Goal: Task Accomplishment & Management: Complete application form

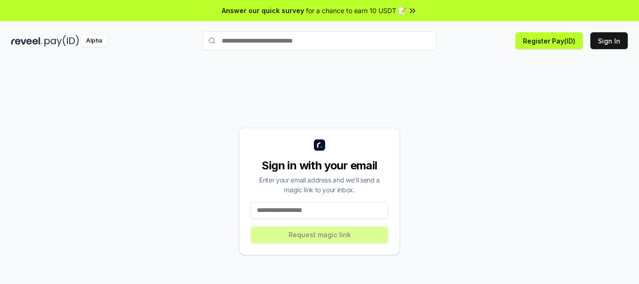
click at [300, 219] on div "Sign in with your email Enter your email address and we’ll send a magic link to…" at bounding box center [319, 191] width 161 height 127
click at [304, 215] on input at bounding box center [319, 210] width 137 height 17
type input "**********"
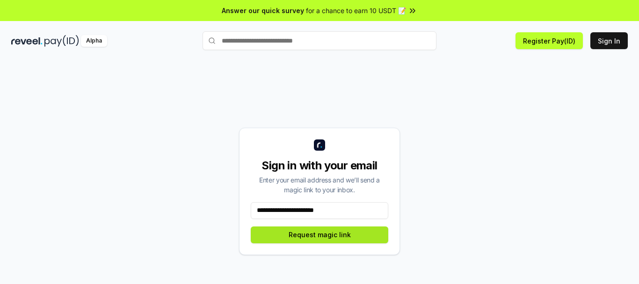
click at [340, 227] on button "Request magic link" at bounding box center [319, 234] width 137 height 17
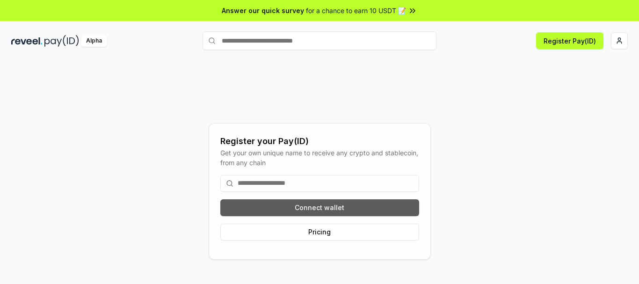
click at [333, 206] on button "Connect wallet" at bounding box center [319, 207] width 199 height 17
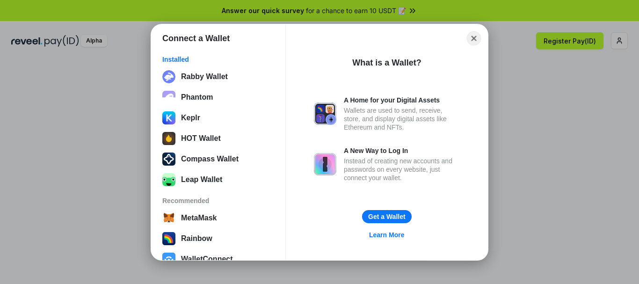
click at [470, 36] on button "Close" at bounding box center [474, 38] width 14 height 14
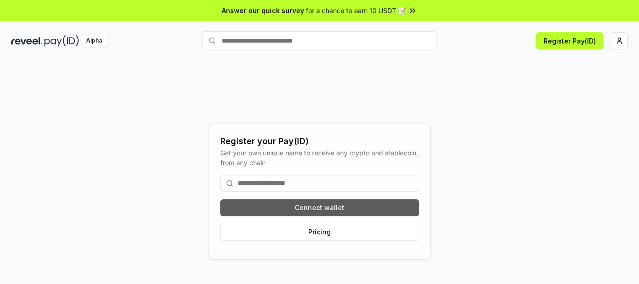
click at [310, 204] on button "Connect wallet" at bounding box center [319, 207] width 199 height 17
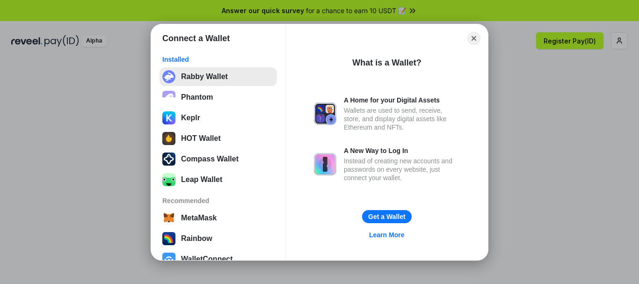
click at [197, 74] on button "Rabby Wallet" at bounding box center [217, 76] width 117 height 19
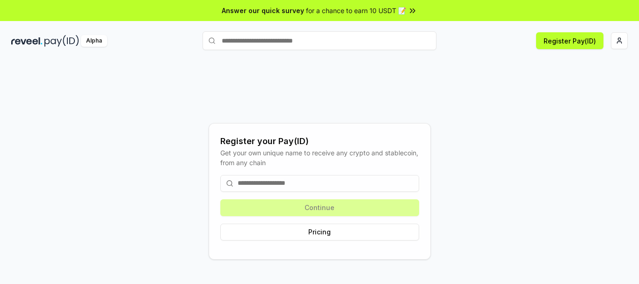
click at [290, 183] on input at bounding box center [319, 183] width 199 height 17
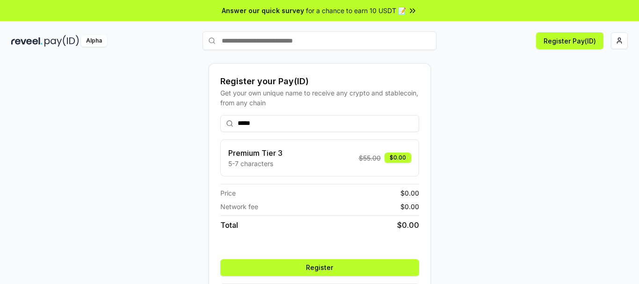
click at [238, 125] on input "*****" at bounding box center [319, 123] width 199 height 17
type input "******"
click at [352, 268] on button "Register" at bounding box center [319, 267] width 199 height 17
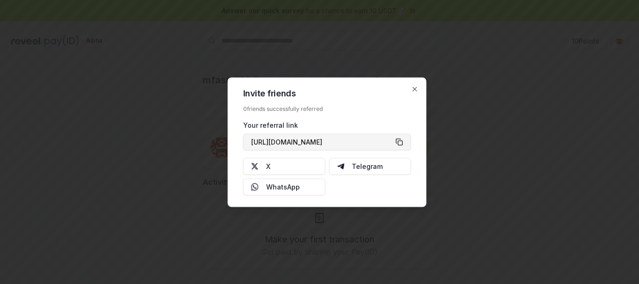
click at [405, 138] on button "https://reveel.id/refer/mfasih" at bounding box center [327, 141] width 168 height 17
click at [418, 87] on icon "button" at bounding box center [414, 88] width 7 height 7
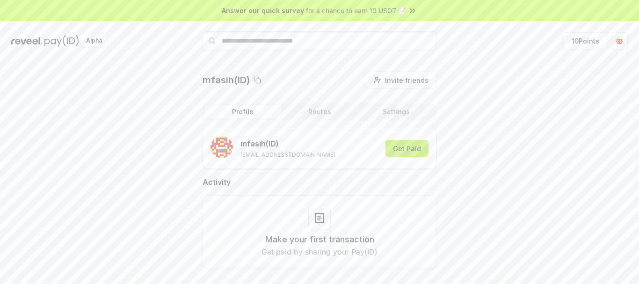
click at [406, 145] on button "Get Paid" at bounding box center [406, 148] width 43 height 17
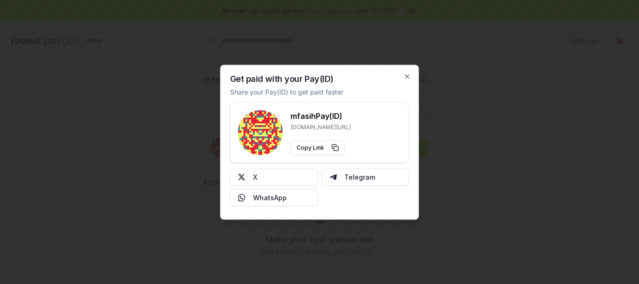
click at [412, 75] on div "Get paid with your Pay(ID) Share your Pay(ID) to get paid faster mfasih Pay(ID)…" at bounding box center [319, 142] width 199 height 155
click at [407, 75] on icon "button" at bounding box center [407, 75] width 7 height 7
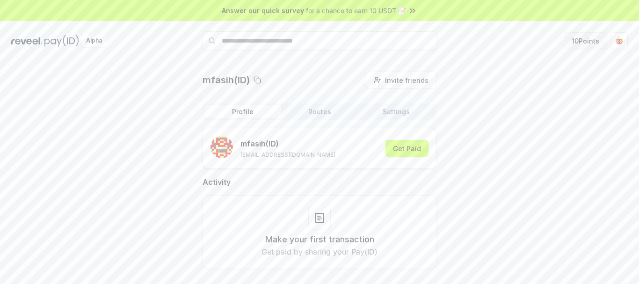
click at [600, 44] on button "10 Points" at bounding box center [585, 40] width 43 height 17
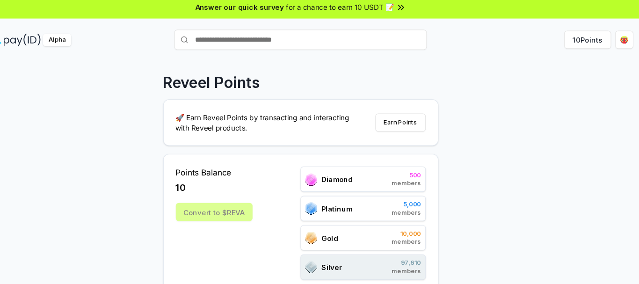
click at [471, 174] on div "Reveel Points 🚀 Earn Reveel Points by transacting and interacting with Reveel p…" at bounding box center [319, 182] width 639 height 258
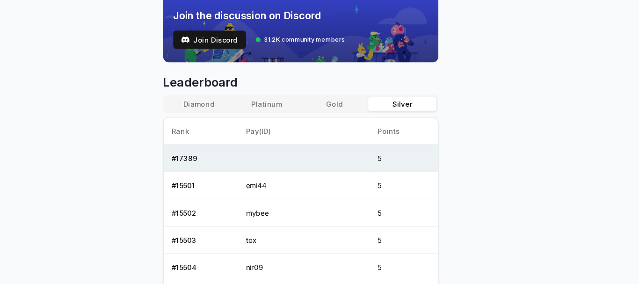
scroll to position [337, 0]
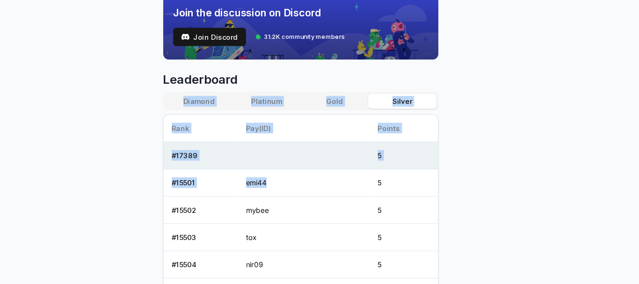
drag, startPoint x: 347, startPoint y: 168, endPoint x: 350, endPoint y: 53, distance: 115.6
click at [350, 53] on div "Reveel Points 🚀 Earn Reveel Points by transacting and interacting with Reveel p…" at bounding box center [319, 103] width 255 height 736
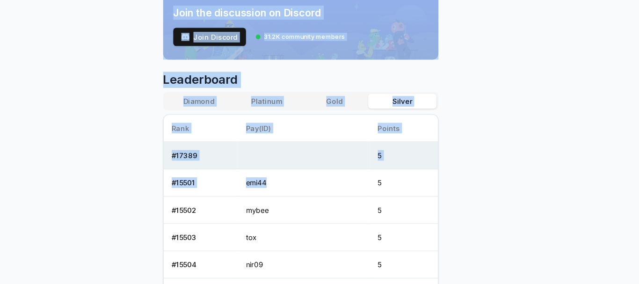
click at [515, 98] on body "Answer our quick survey for a chance to earn 10 USDT 📝 Alpha 10 Points Reveel P…" at bounding box center [319, 142] width 639 height 284
